Goal: Obtain resource: Download file/media

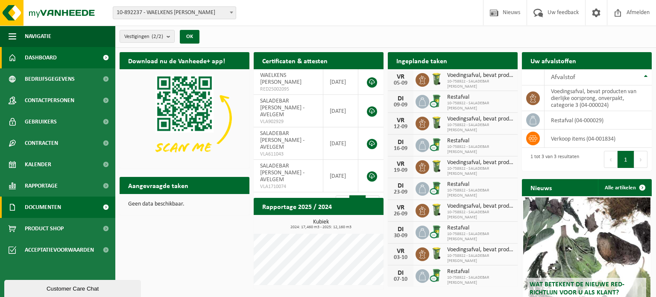
click at [60, 205] on span "Documenten" at bounding box center [43, 206] width 36 height 21
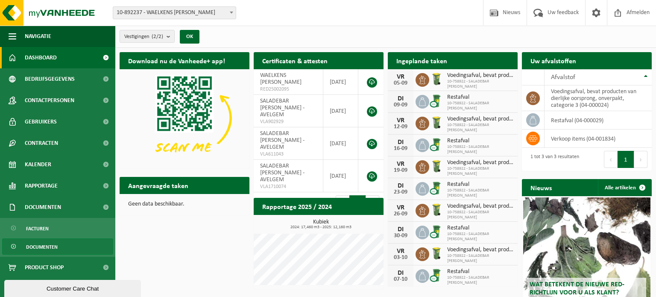
click at [41, 246] on span "Documenten" at bounding box center [42, 247] width 32 height 16
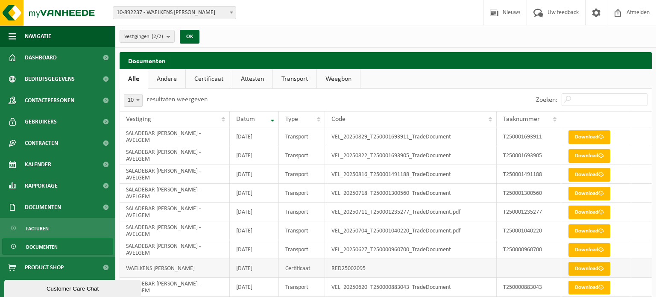
click at [587, 267] on link "Download" at bounding box center [589, 269] width 42 height 14
click at [214, 79] on link "Certificaat" at bounding box center [209, 79] width 46 height 20
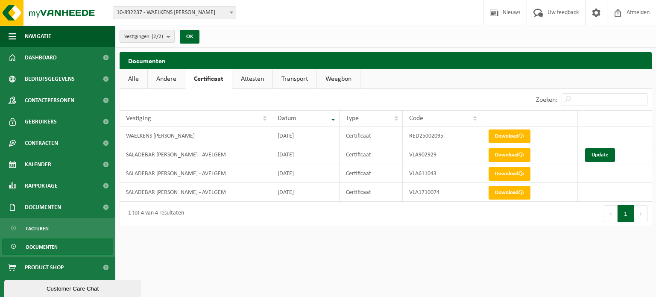
click at [240, 80] on link "Attesten" at bounding box center [252, 79] width 40 height 20
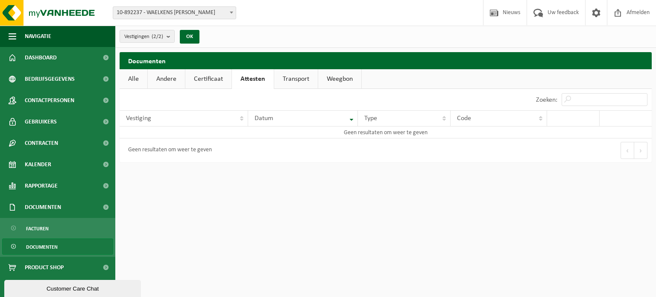
click at [305, 79] on link "Transport" at bounding box center [296, 79] width 44 height 20
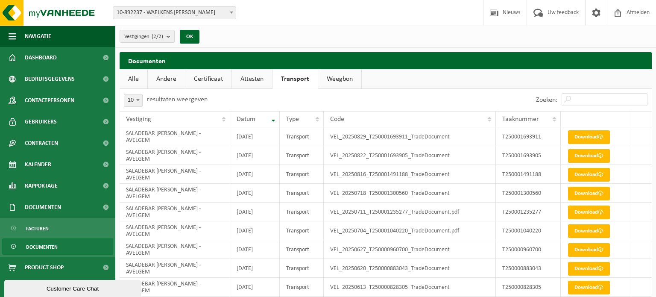
click at [251, 82] on link "Attesten" at bounding box center [252, 79] width 40 height 20
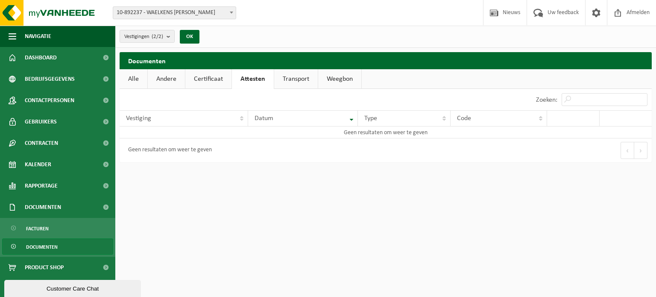
click at [216, 79] on link "Certificaat" at bounding box center [208, 79] width 46 height 20
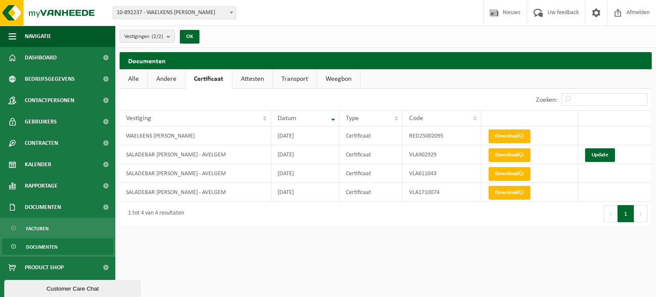
click at [179, 79] on link "Andere" at bounding box center [166, 79] width 37 height 20
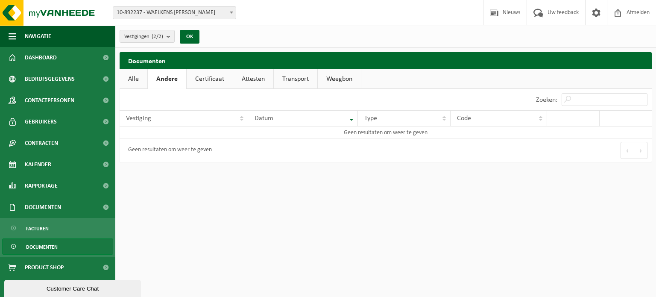
click at [44, 246] on span "Documenten" at bounding box center [42, 247] width 32 height 16
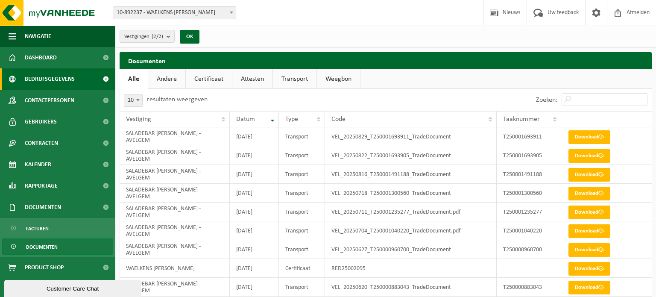
click at [58, 80] on span "Bedrijfsgegevens" at bounding box center [50, 78] width 50 height 21
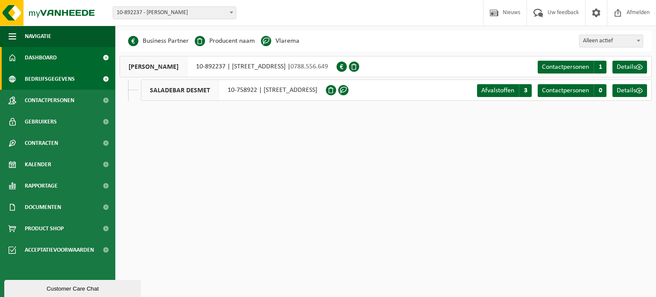
click at [54, 54] on span "Dashboard" at bounding box center [41, 57] width 32 height 21
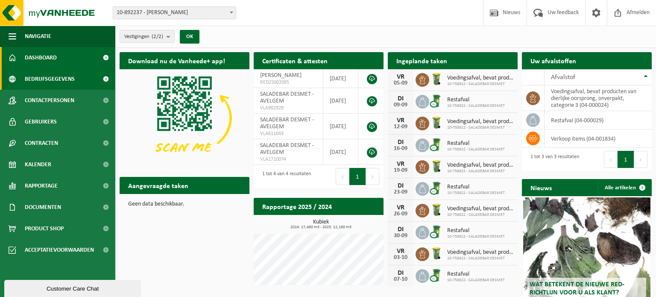
click at [68, 83] on span "Bedrijfsgegevens" at bounding box center [50, 78] width 50 height 21
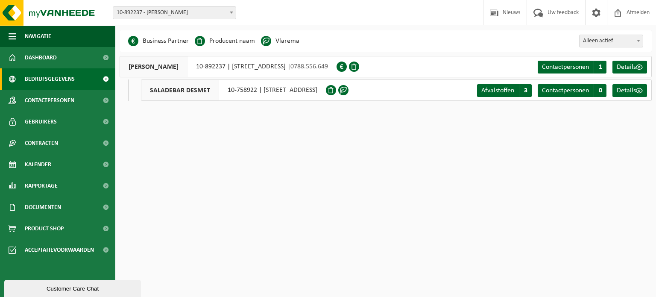
click at [267, 41] on span at bounding box center [266, 41] width 10 height 10
click at [349, 91] on span at bounding box center [343, 90] width 10 height 10
click at [507, 93] on span "Afvalstoffen" at bounding box center [497, 90] width 33 height 7
click at [626, 94] on span "Details" at bounding box center [626, 90] width 19 height 7
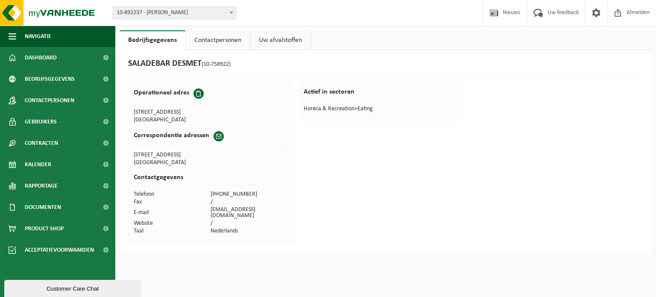
click at [232, 44] on link "Contactpersonen" at bounding box center [218, 40] width 64 height 20
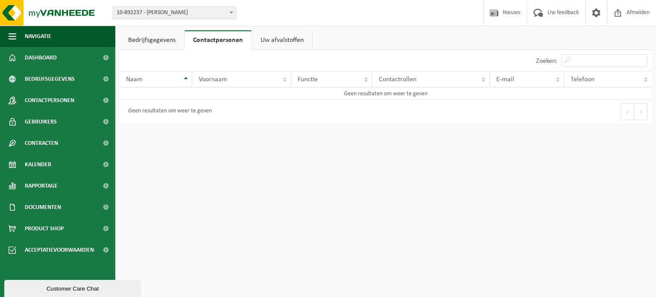
click at [275, 39] on link "Uw afvalstoffen" at bounding box center [282, 40] width 60 height 20
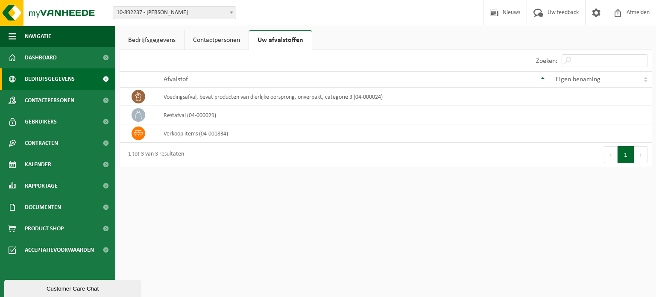
click at [37, 76] on span "Bedrijfsgegevens" at bounding box center [50, 78] width 50 height 21
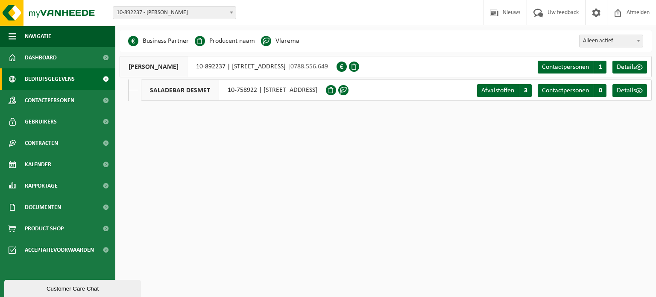
click at [349, 91] on span at bounding box center [343, 90] width 10 height 10
click at [626, 36] on span "Alleen actief" at bounding box center [611, 41] width 63 height 12
click at [349, 91] on span at bounding box center [343, 90] width 10 height 10
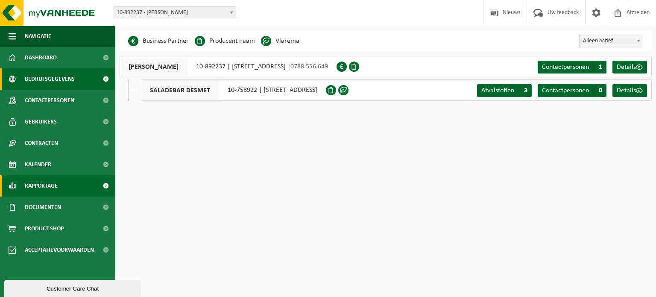
click at [53, 187] on span "Rapportage" at bounding box center [41, 185] width 33 height 21
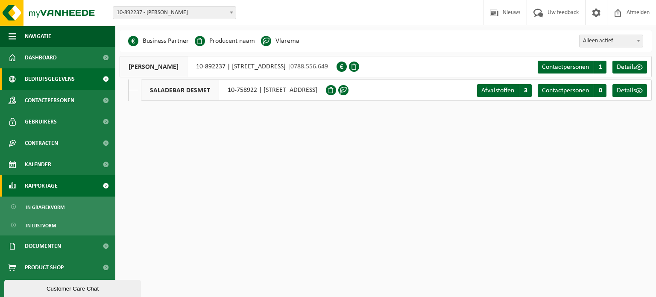
click at [53, 187] on span "Rapportage" at bounding box center [41, 185] width 33 height 21
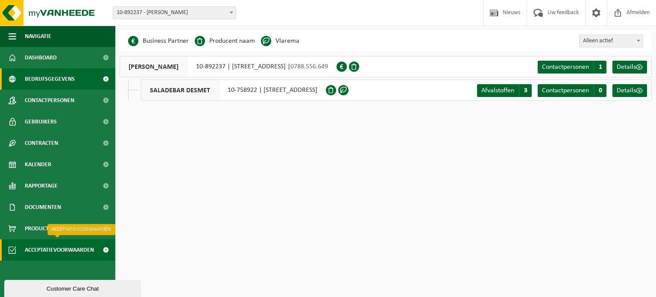
click at [50, 252] on span "Acceptatievoorwaarden" at bounding box center [59, 249] width 69 height 21
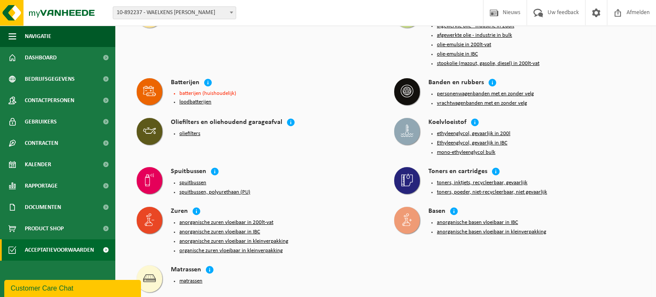
scroll to position [851, 0]
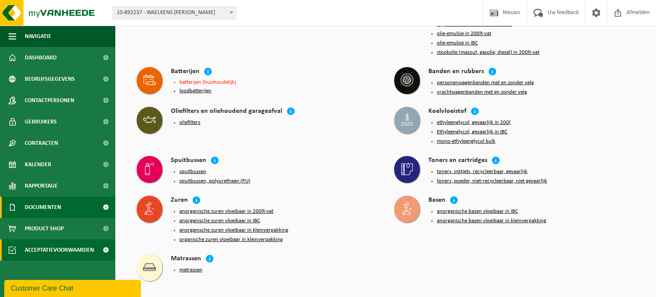
click at [35, 210] on span "Documenten" at bounding box center [43, 206] width 36 height 21
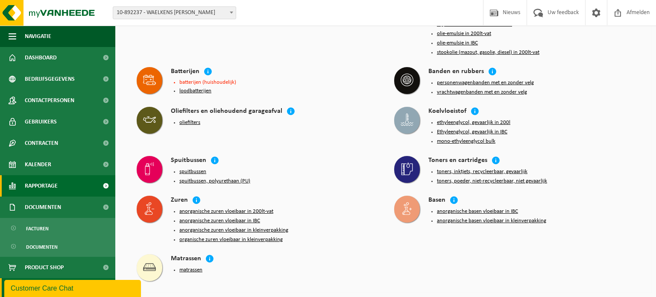
click at [39, 181] on span "Rapportage" at bounding box center [41, 185] width 33 height 21
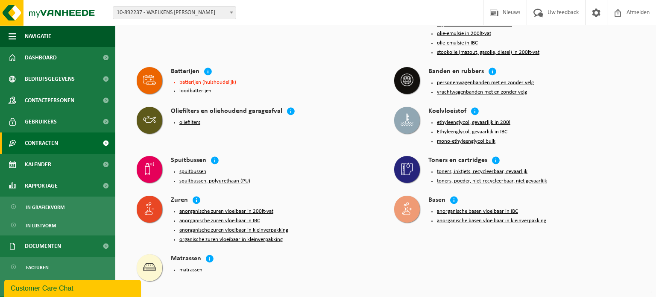
click at [43, 147] on span "Contracten" at bounding box center [41, 142] width 33 height 21
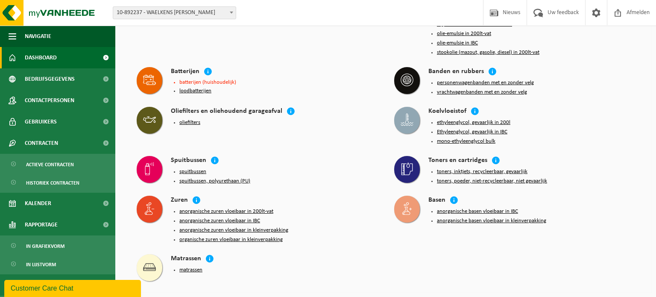
click at [54, 56] on span "Dashboard" at bounding box center [41, 57] width 32 height 21
